Goal: Information Seeking & Learning: Learn about a topic

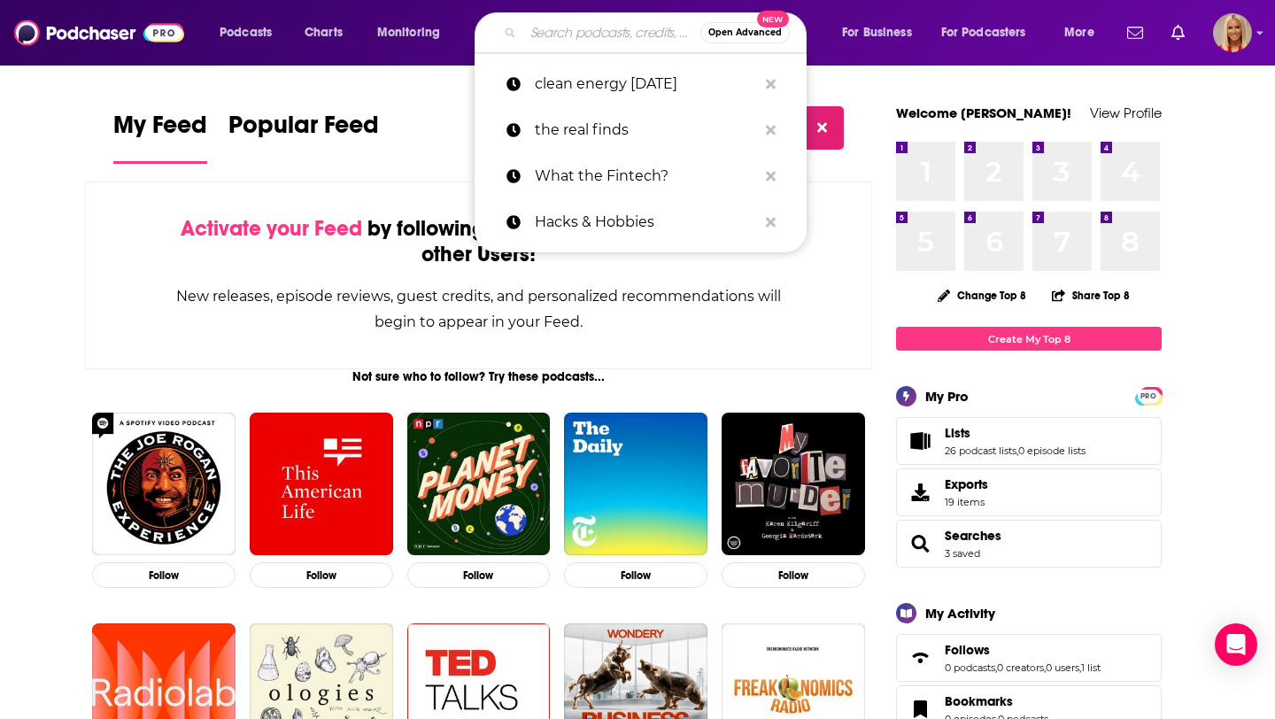
click at [586, 31] on input "Search podcasts, credits, & more..." at bounding box center [611, 33] width 177 height 28
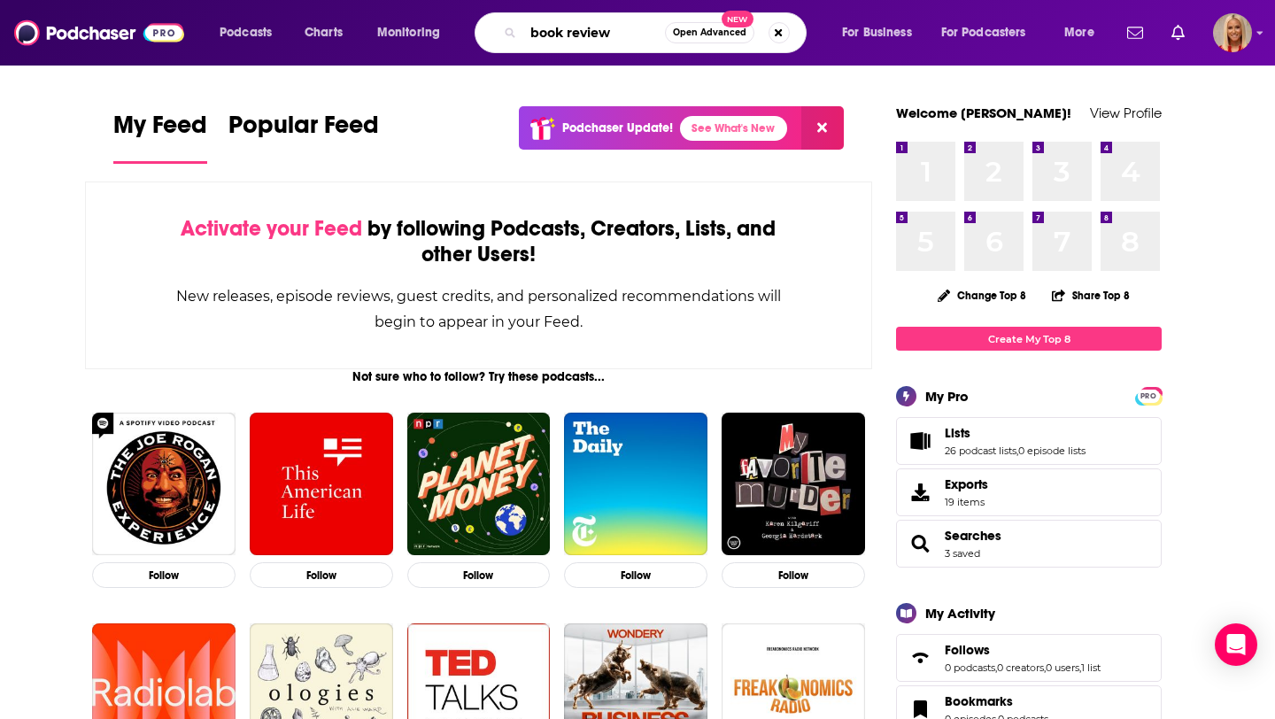
type input "book review"
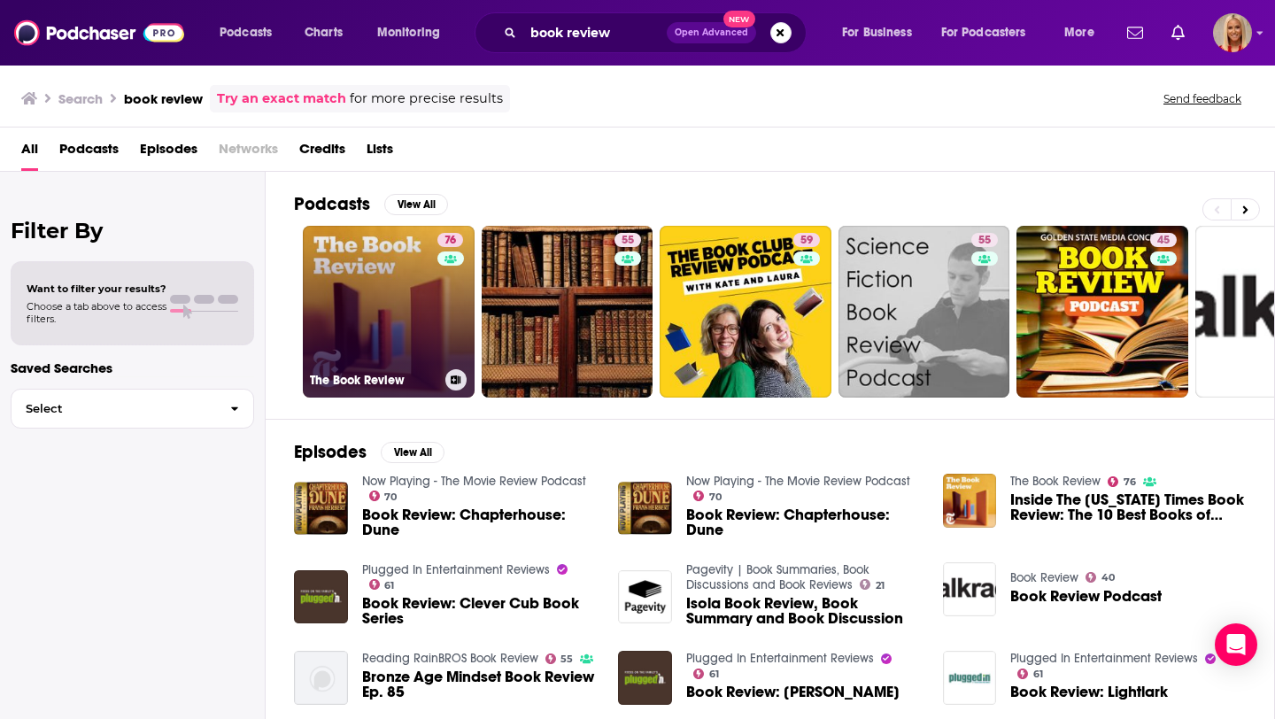
click at [411, 316] on link "76 The Book Review" at bounding box center [389, 312] width 172 height 172
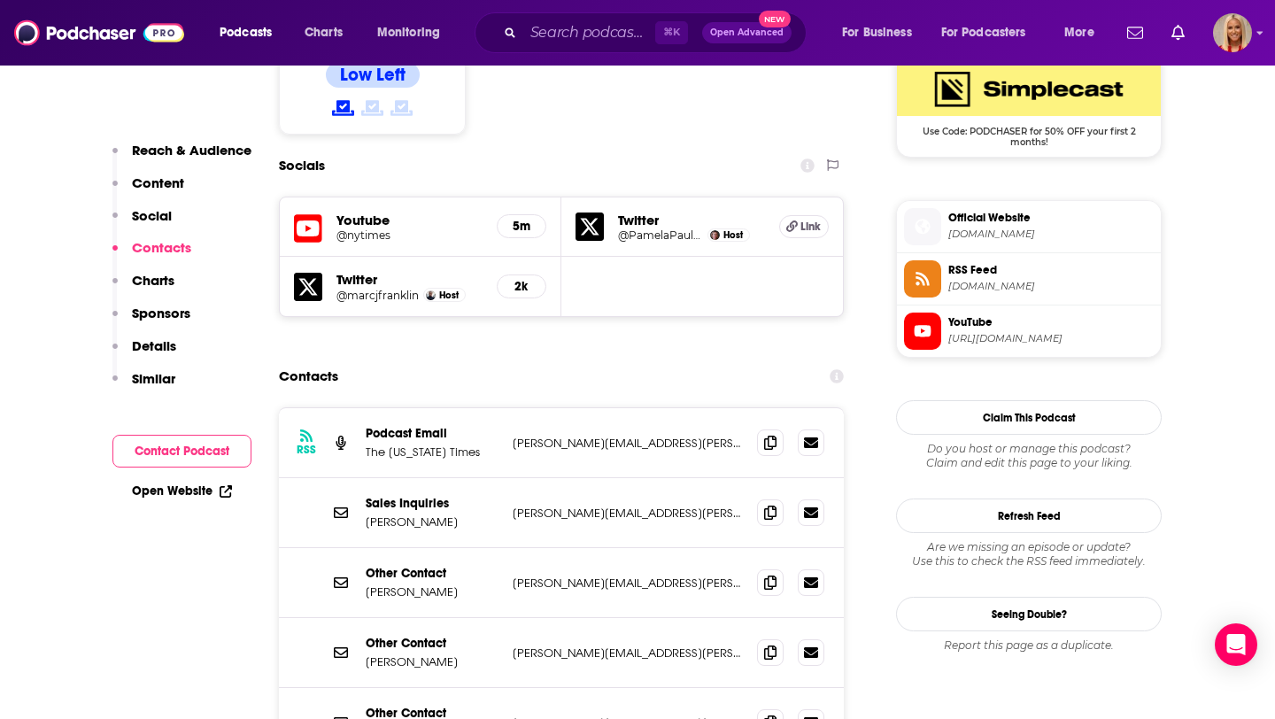
scroll to position [1470, 0]
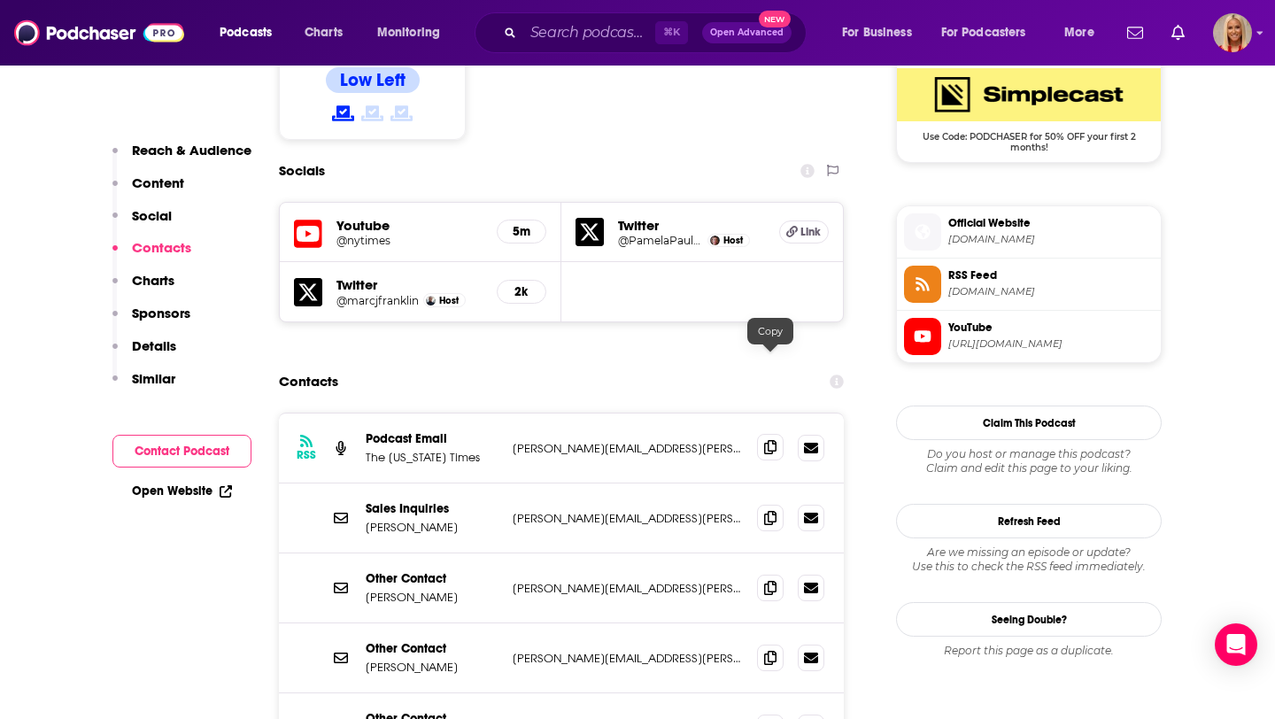
click at [777, 434] on span at bounding box center [770, 447] width 27 height 27
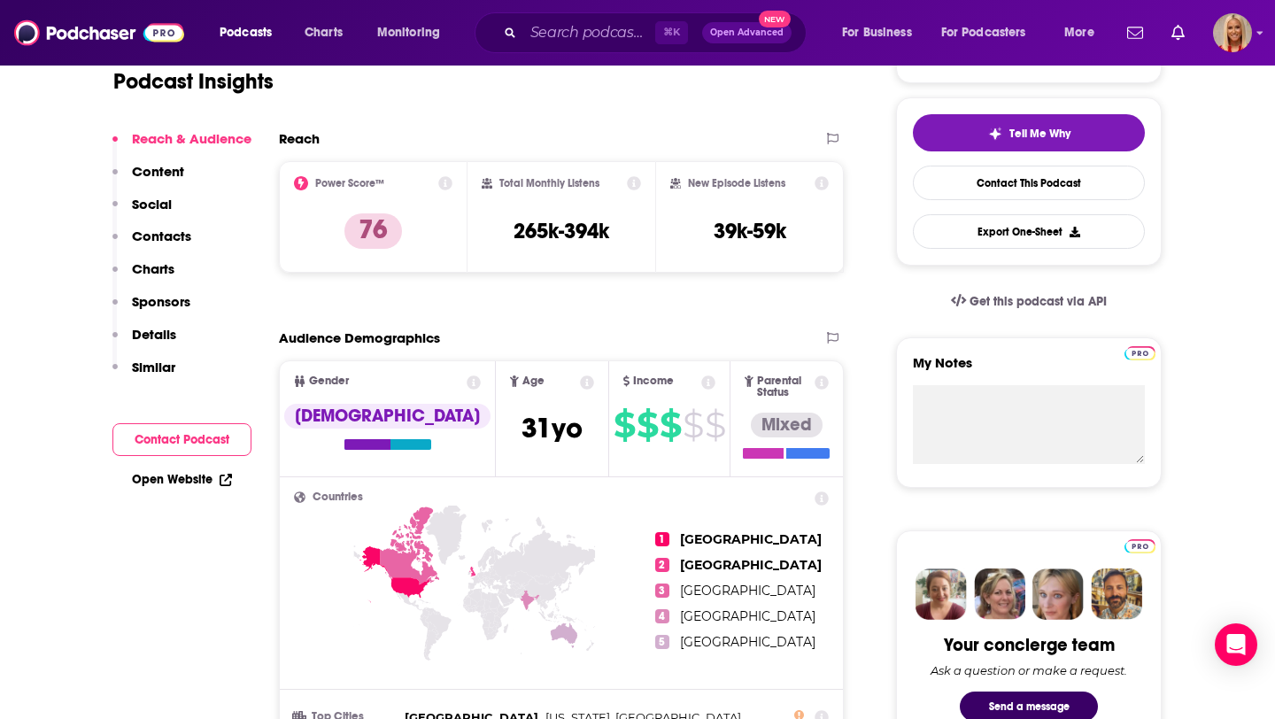
scroll to position [0, 0]
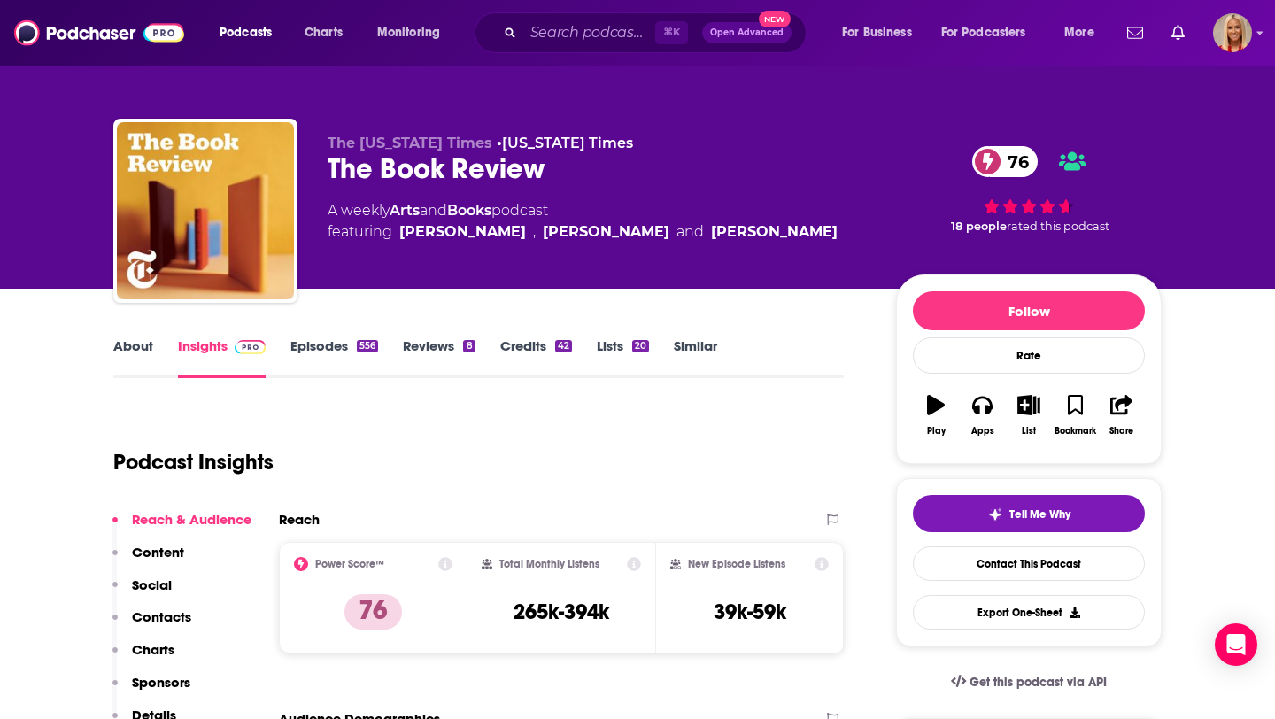
click at [696, 348] on link "Similar" at bounding box center [695, 357] width 43 height 41
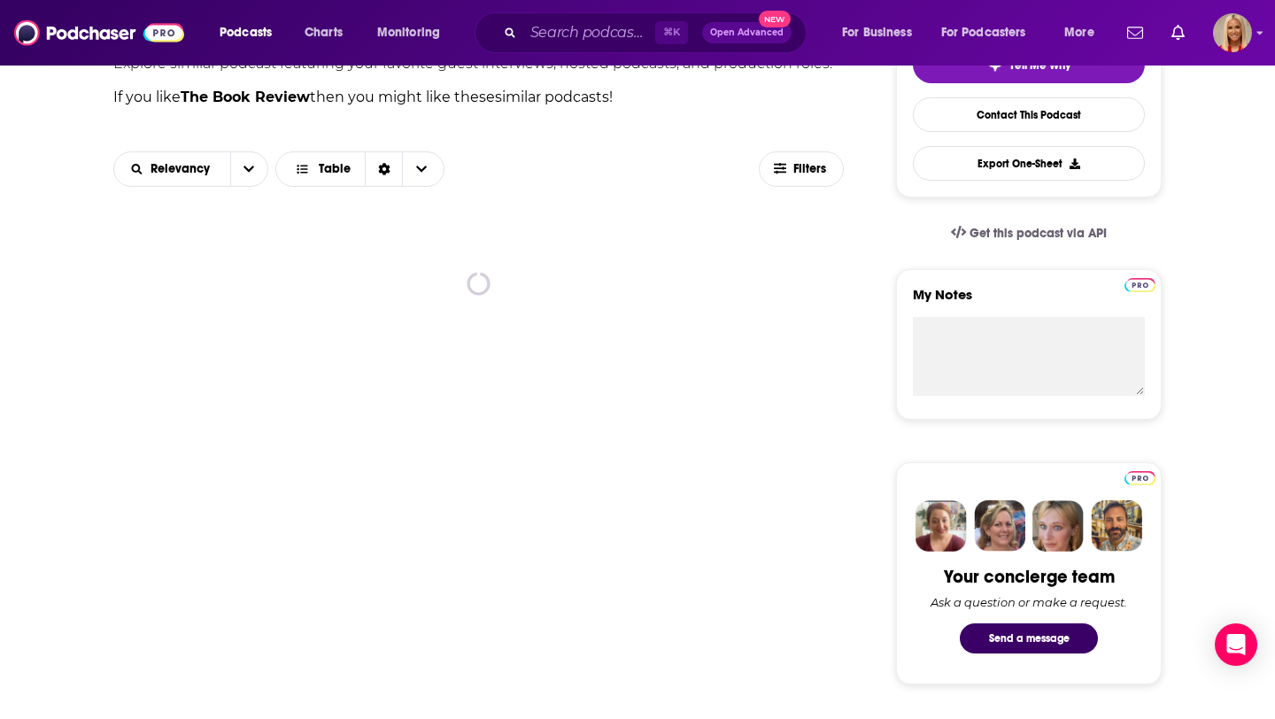
scroll to position [437, 0]
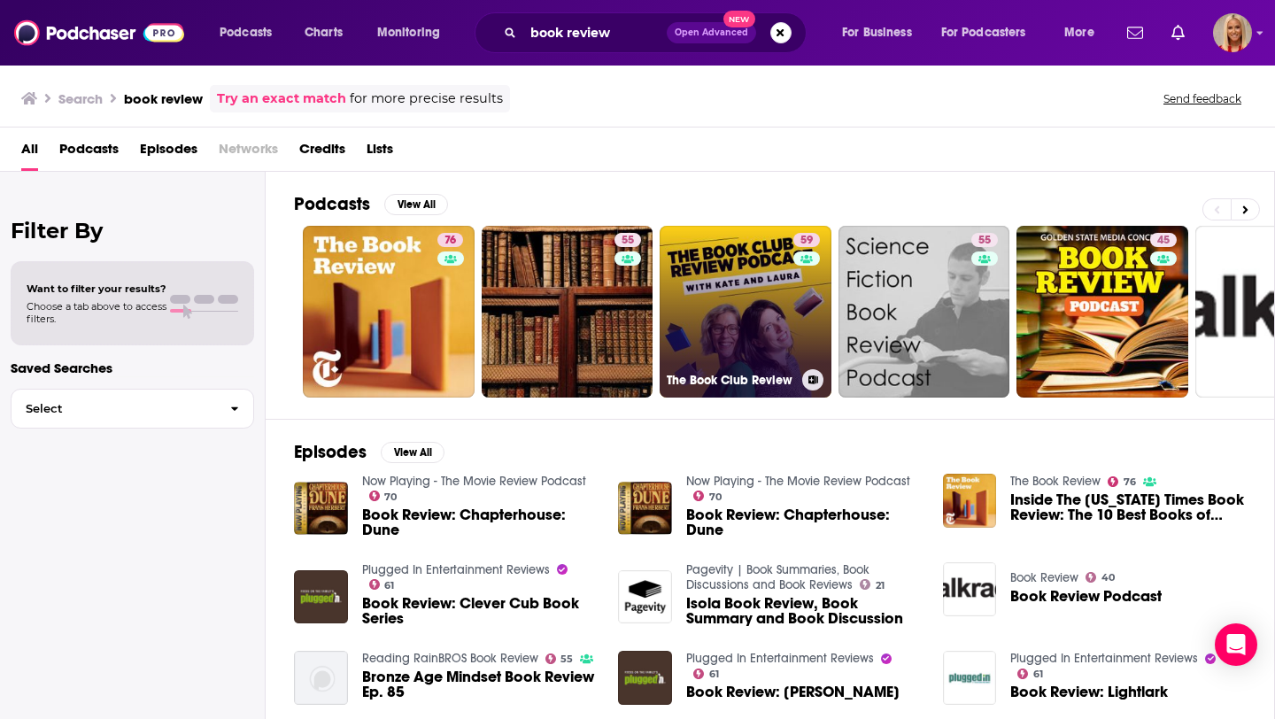
click at [715, 313] on link "59 The Book Club Review" at bounding box center [746, 312] width 172 height 172
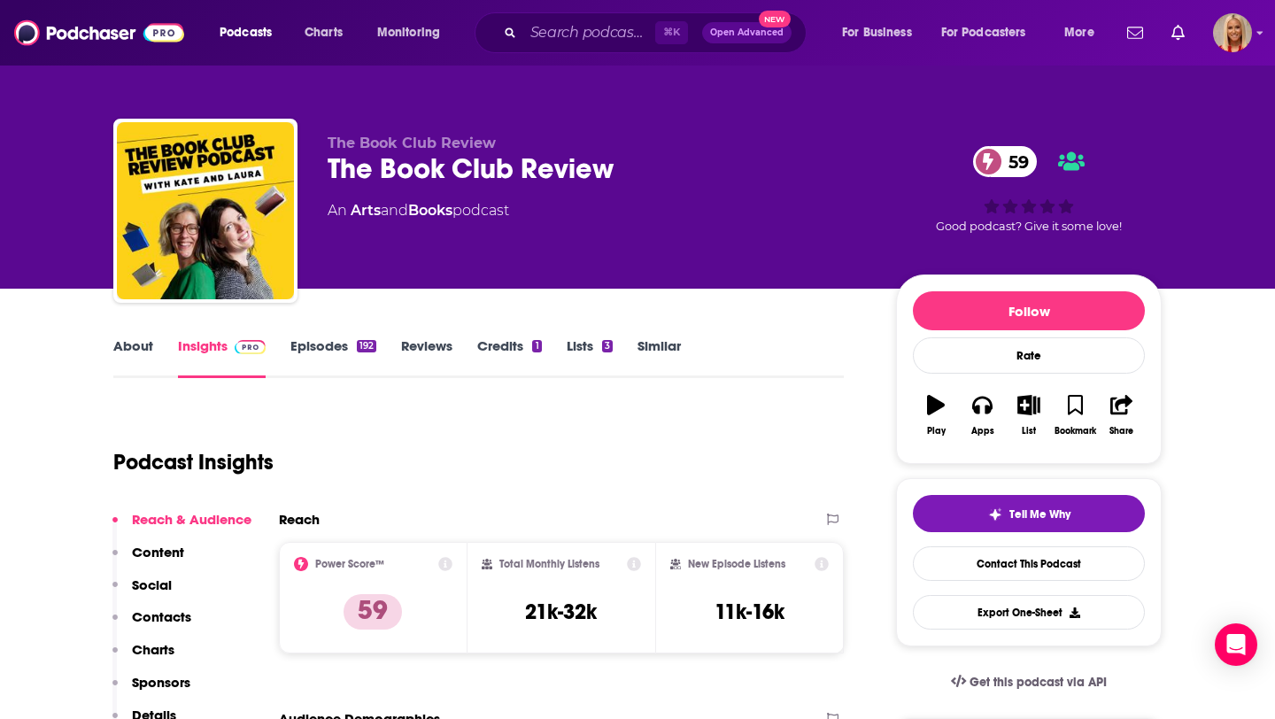
click at [140, 344] on link "About" at bounding box center [133, 357] width 40 height 41
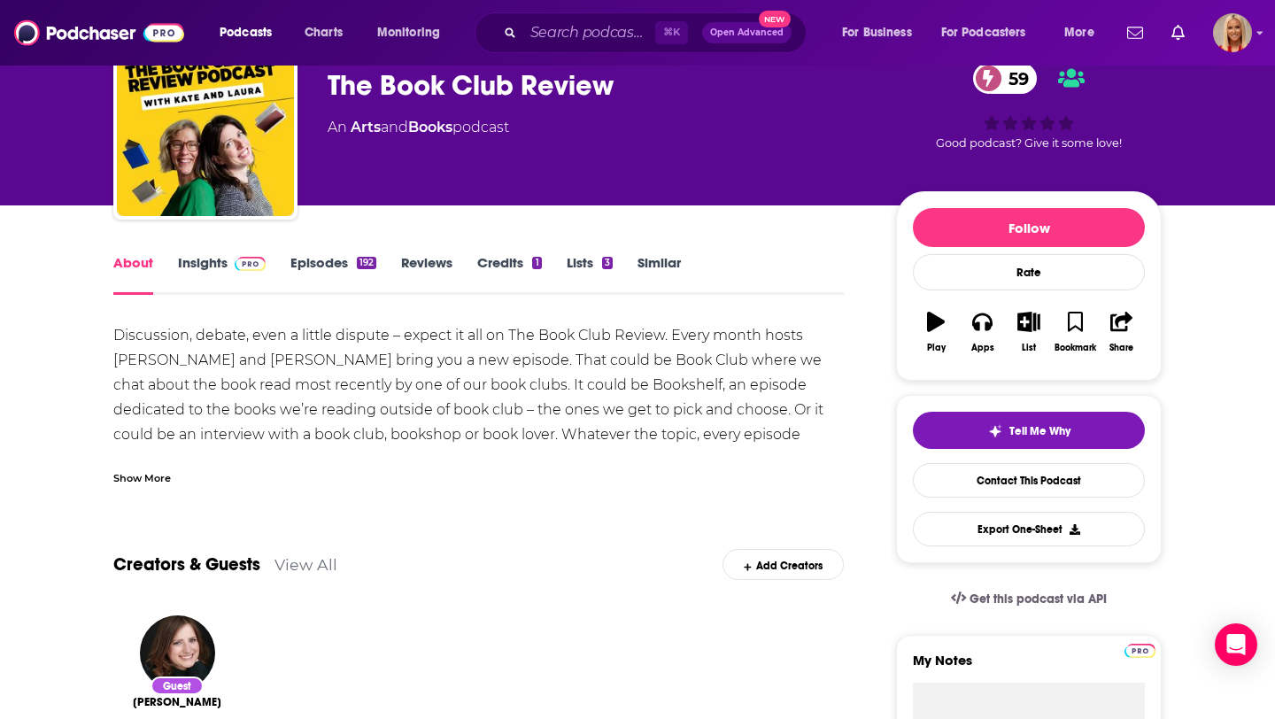
scroll to position [44, 0]
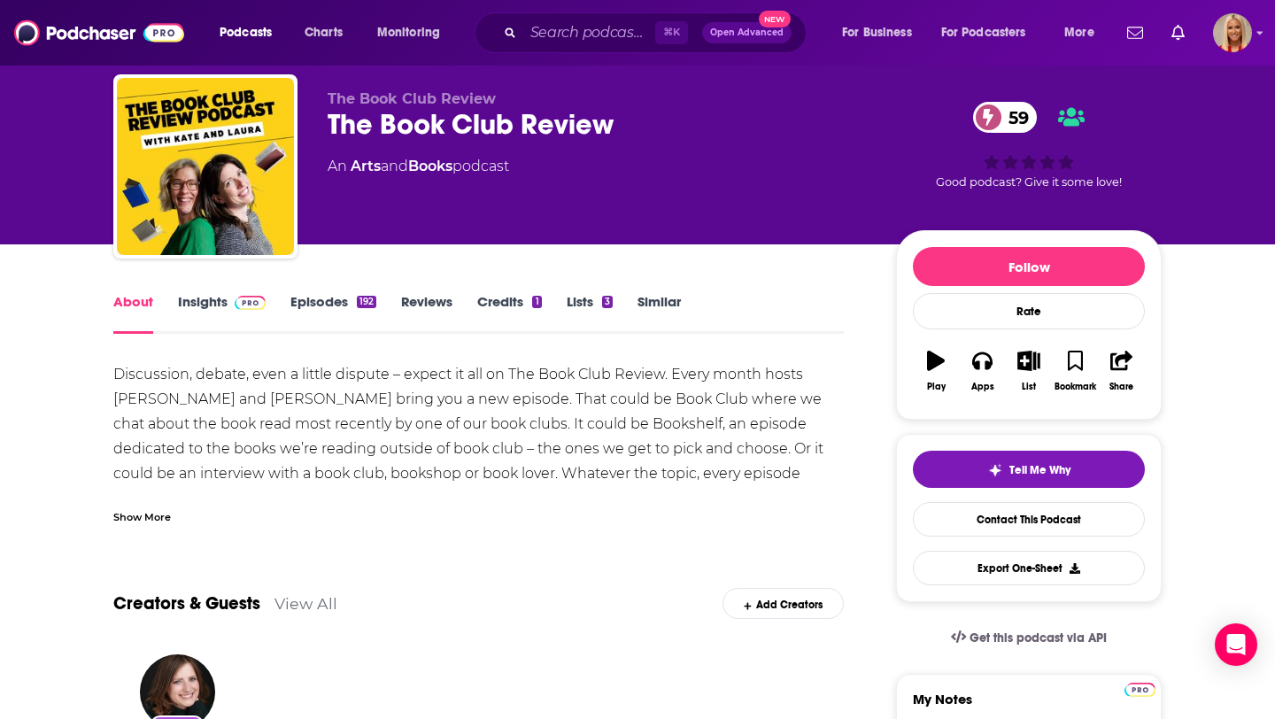
click at [206, 299] on link "Insights" at bounding box center [222, 313] width 88 height 41
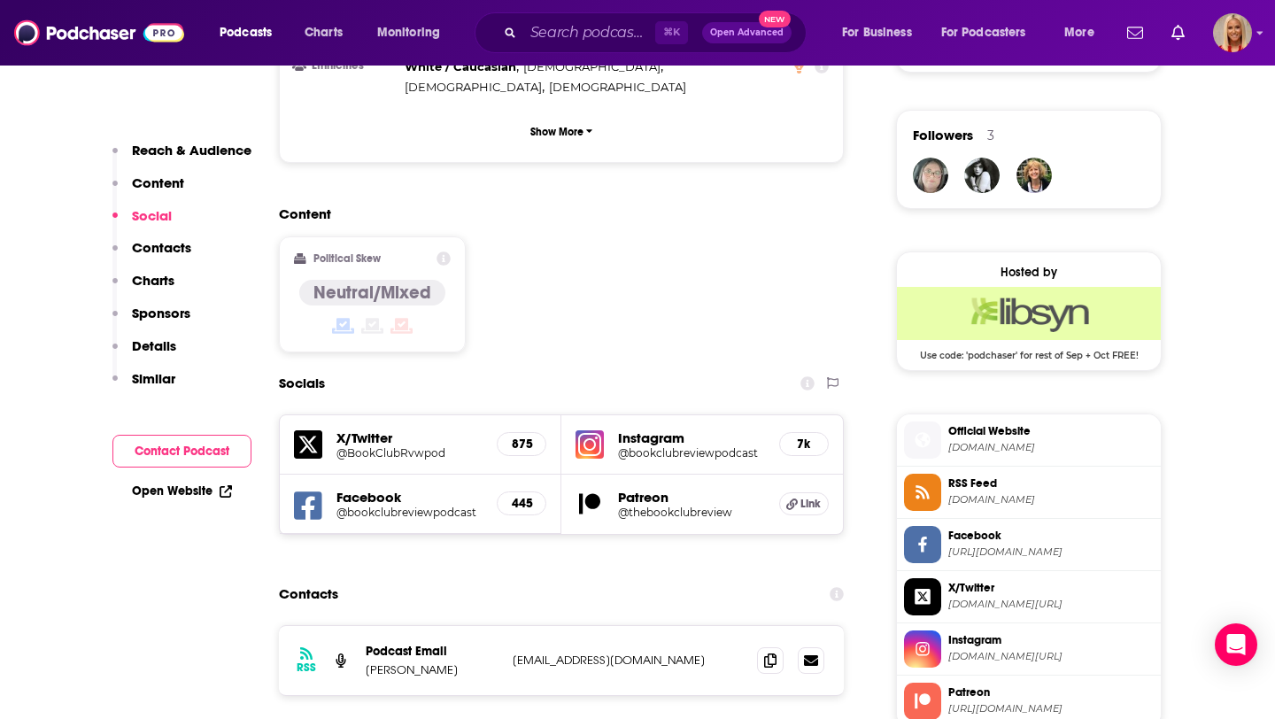
scroll to position [1252, 0]
click at [777, 646] on span at bounding box center [770, 659] width 27 height 27
